Goal: Task Accomplishment & Management: Use online tool/utility

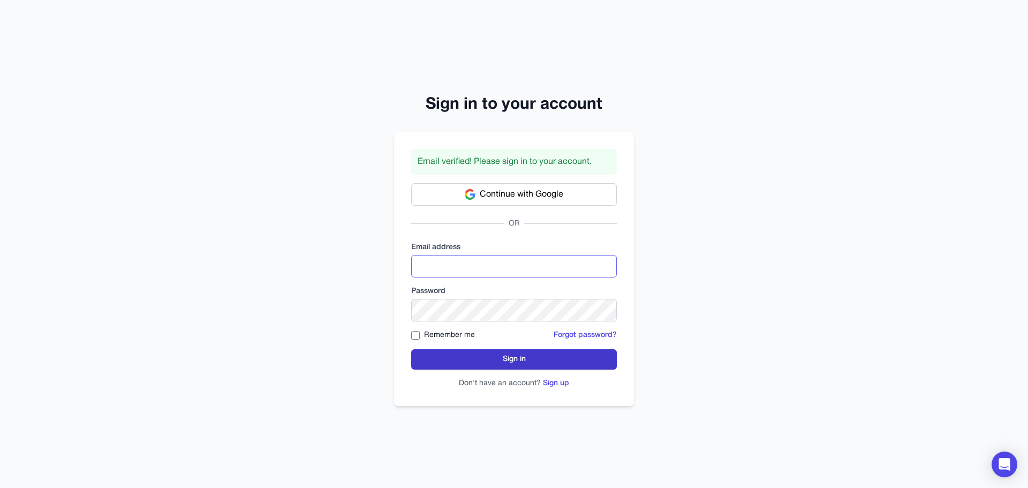
type input "**********"
click at [494, 351] on button "Sign in" at bounding box center [514, 359] width 206 height 20
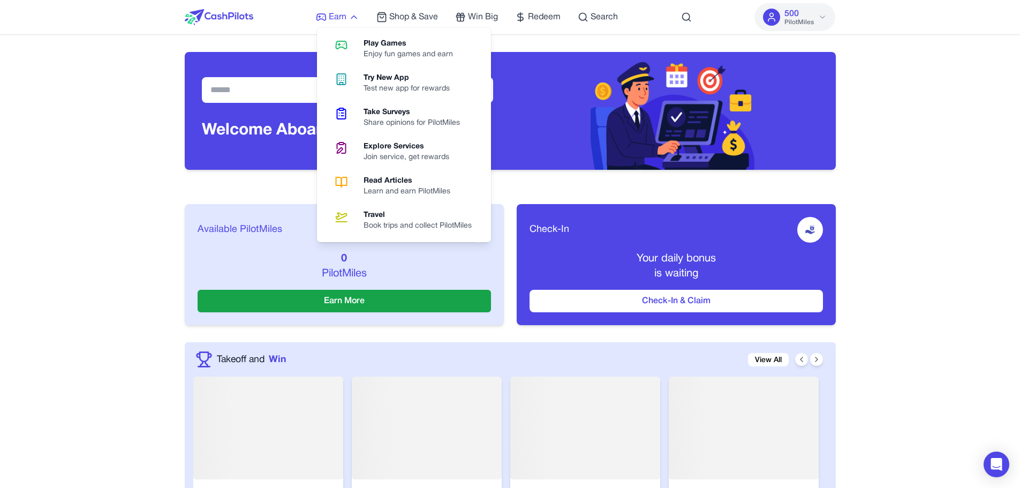
click at [352, 22] on icon at bounding box center [353, 17] width 11 height 11
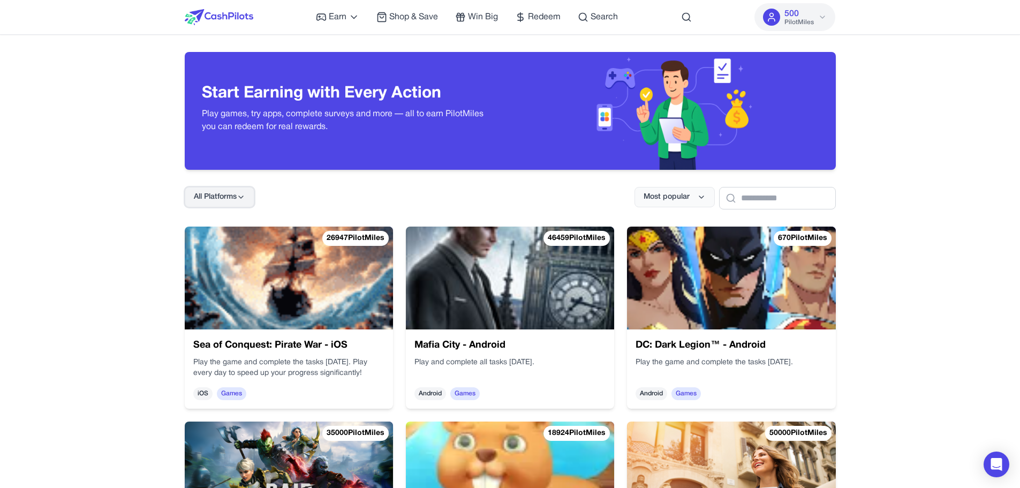
click at [227, 204] on button "All Platforms" at bounding box center [220, 197] width 70 height 20
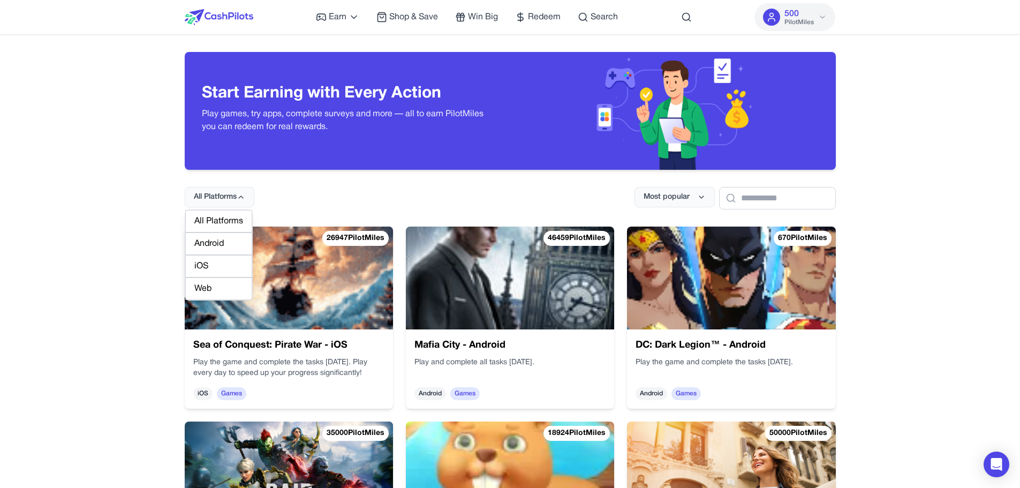
click at [205, 286] on div "Web" at bounding box center [218, 288] width 67 height 22
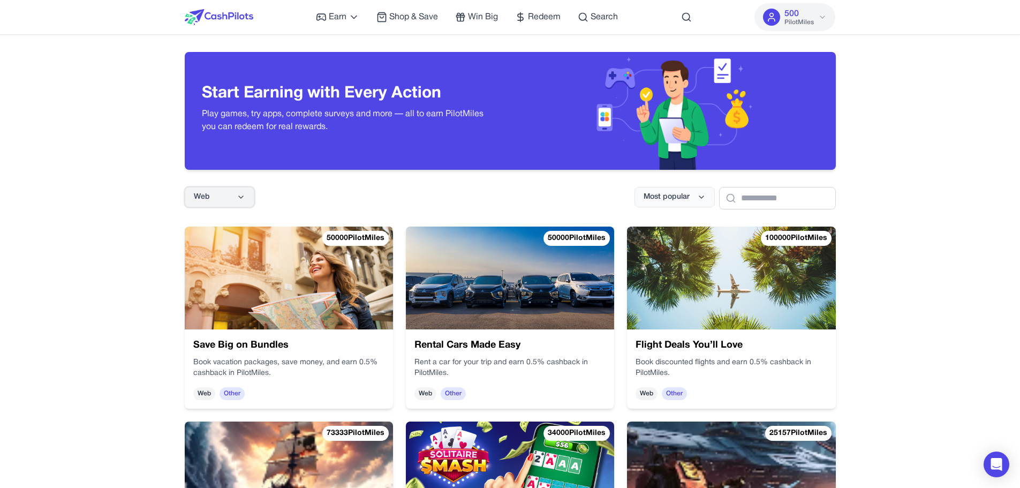
click at [220, 191] on button "Web" at bounding box center [220, 197] width 70 height 20
click at [220, 246] on div "Android" at bounding box center [218, 243] width 67 height 22
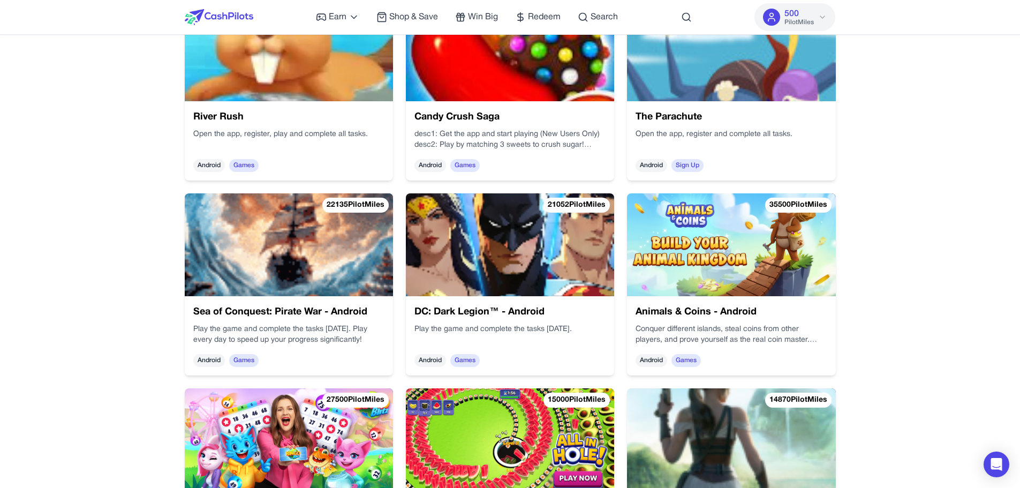
scroll to position [423, 0]
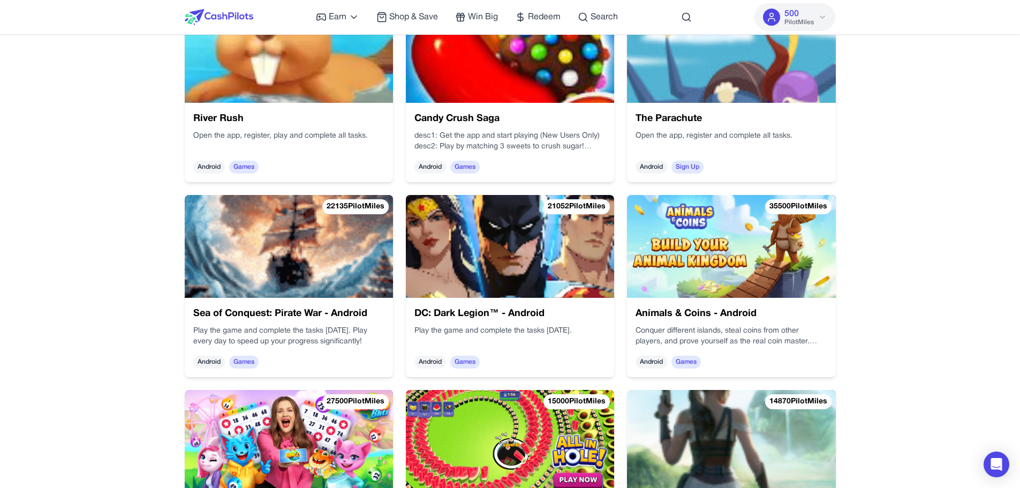
click at [173, 184] on div "Start Earning with Every Action Play games, try apps, complete surveys and more…" at bounding box center [510, 197] width 685 height 1172
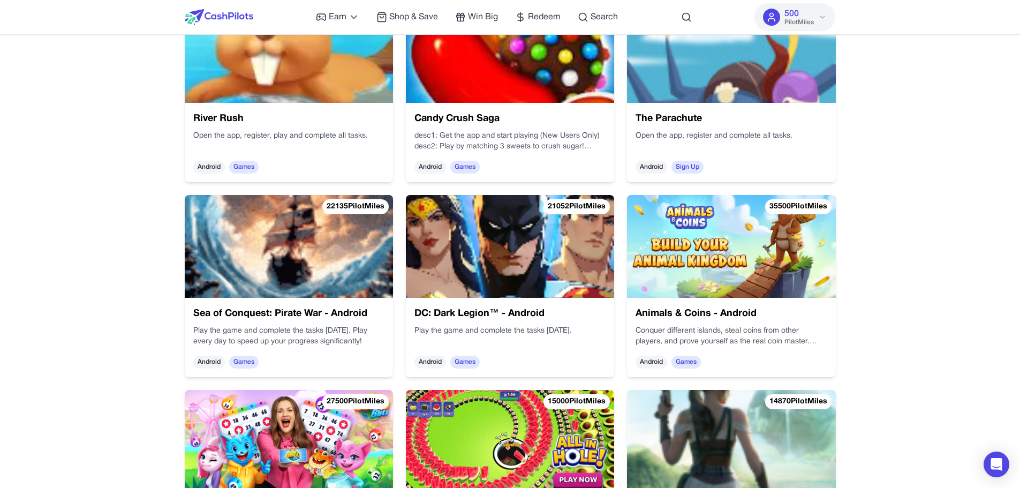
click at [215, 13] on img at bounding box center [219, 17] width 69 height 16
